Goal: Information Seeking & Learning: Find specific fact

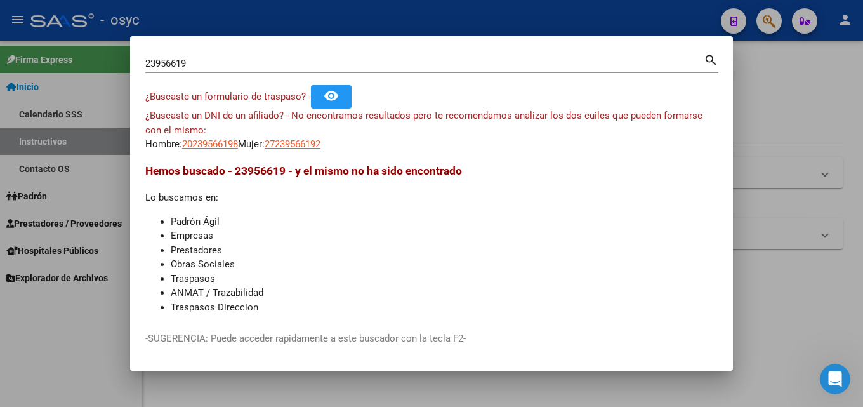
click at [7, 323] on div at bounding box center [431, 203] width 863 height 407
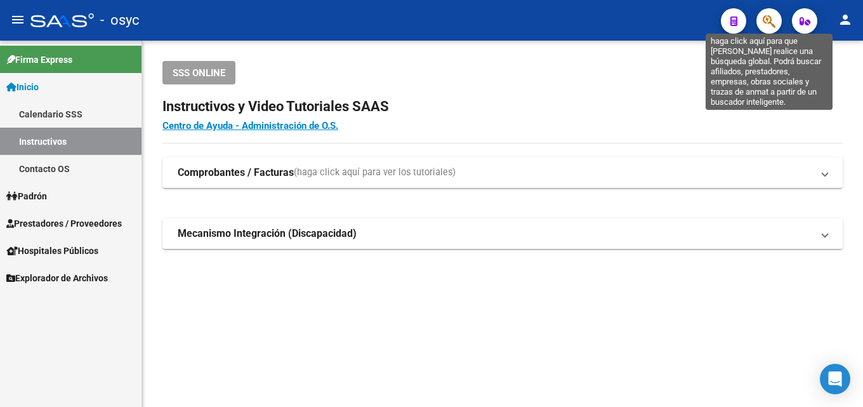
click at [766, 20] on icon "button" at bounding box center [768, 21] width 13 height 15
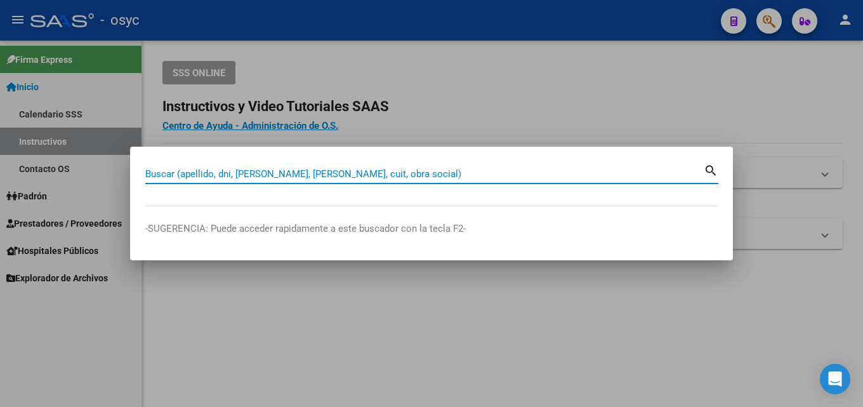
paste input "17659135"
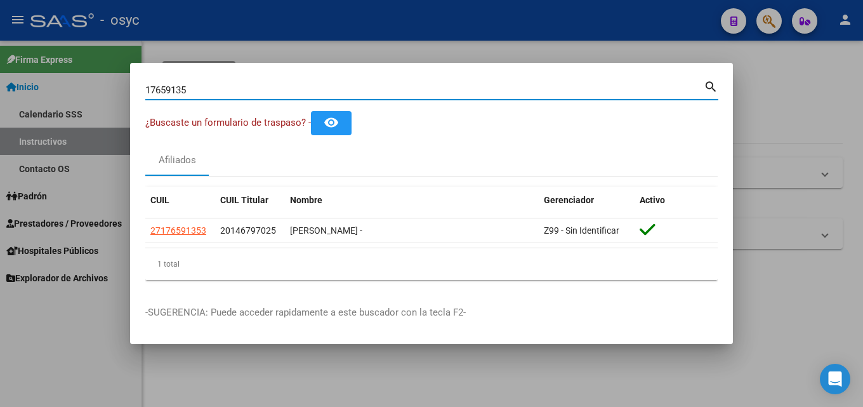
drag, startPoint x: 191, startPoint y: 92, endPoint x: 0, endPoint y: 96, distance: 191.0
click at [0, 95] on div "17659135 Buscar (apellido, dni, cuil, nro traspaso, cuit, obra social) search ¿…" at bounding box center [431, 203] width 863 height 407
drag, startPoint x: 206, startPoint y: 84, endPoint x: 1, endPoint y: 94, distance: 205.7
click at [0, 108] on div "25283287 Buscar (apellido, dni, cuil, nro traspaso, cuit, obra social) search ¿…" at bounding box center [431, 203] width 863 height 407
drag, startPoint x: 211, startPoint y: 93, endPoint x: 0, endPoint y: 72, distance: 212.2
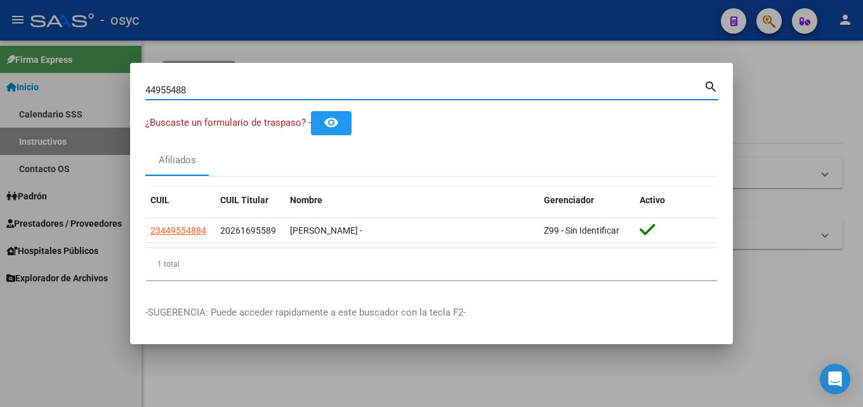
click at [0, 72] on div "44955488 Buscar (apellido, dni, cuil, nro traspaso, cuit, obra social) search ¿…" at bounding box center [431, 203] width 863 height 407
type input "17659135"
